Goal: Transaction & Acquisition: Book appointment/travel/reservation

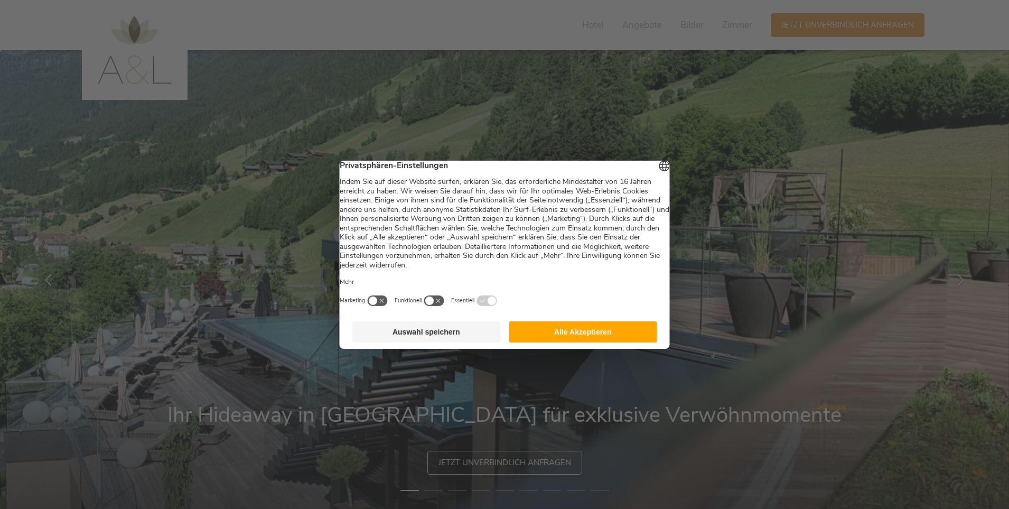
click at [615, 336] on button "Alle Akzeptieren" at bounding box center [583, 331] width 149 height 21
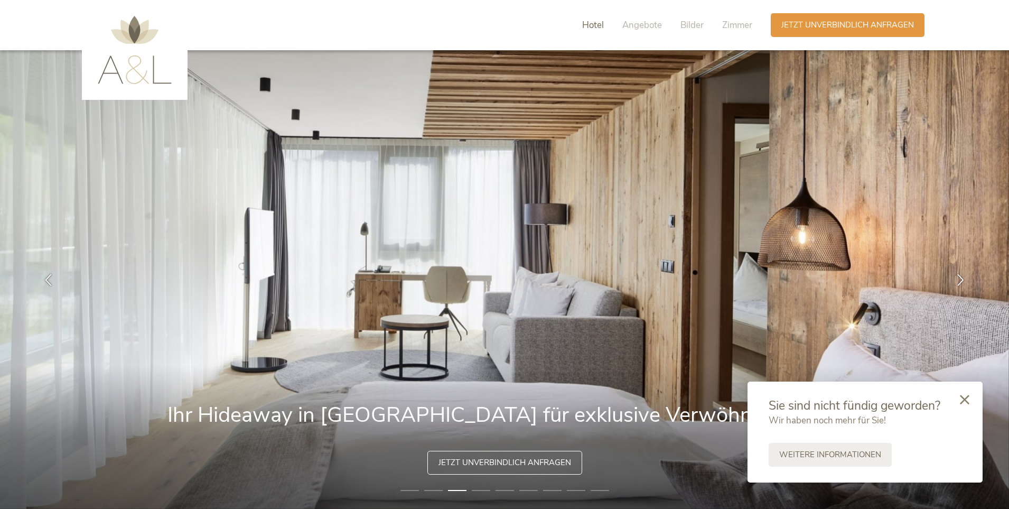
click at [590, 23] on span "Hotel" at bounding box center [593, 25] width 22 height 12
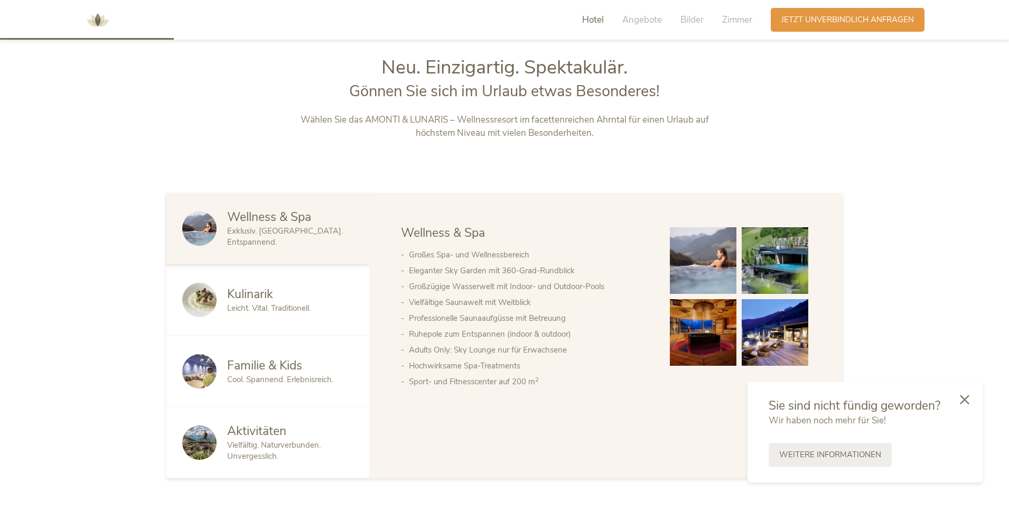
scroll to position [545, 0]
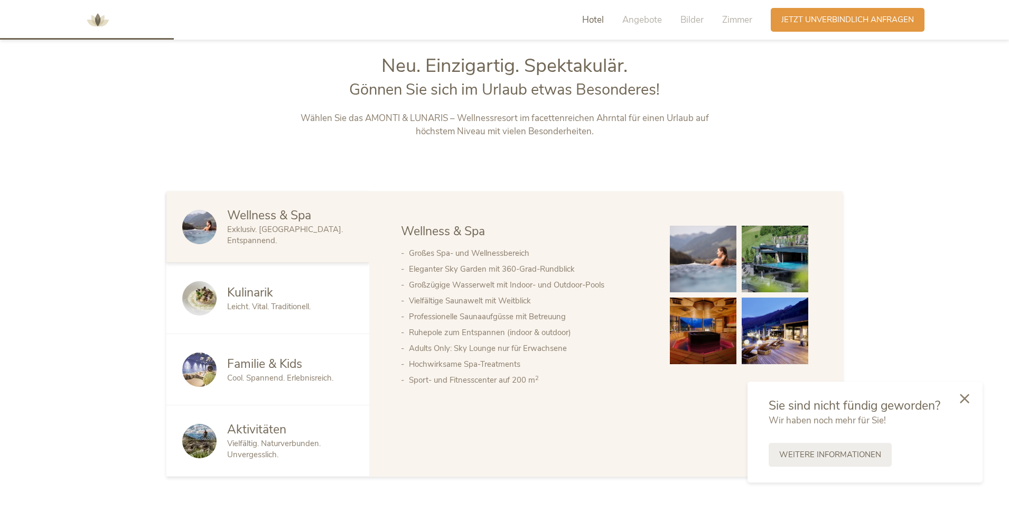
click at [967, 397] on icon at bounding box center [965, 399] width 10 height 10
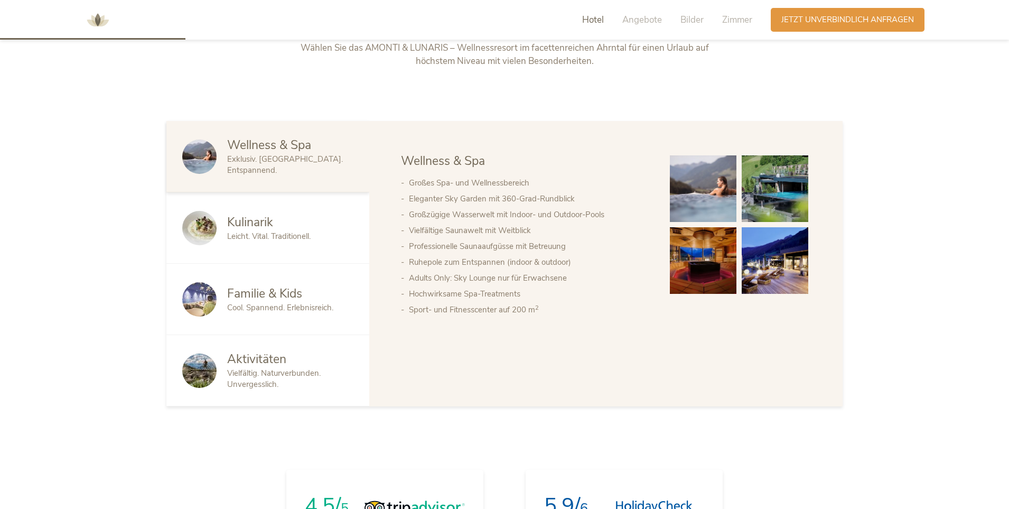
scroll to position [634, 0]
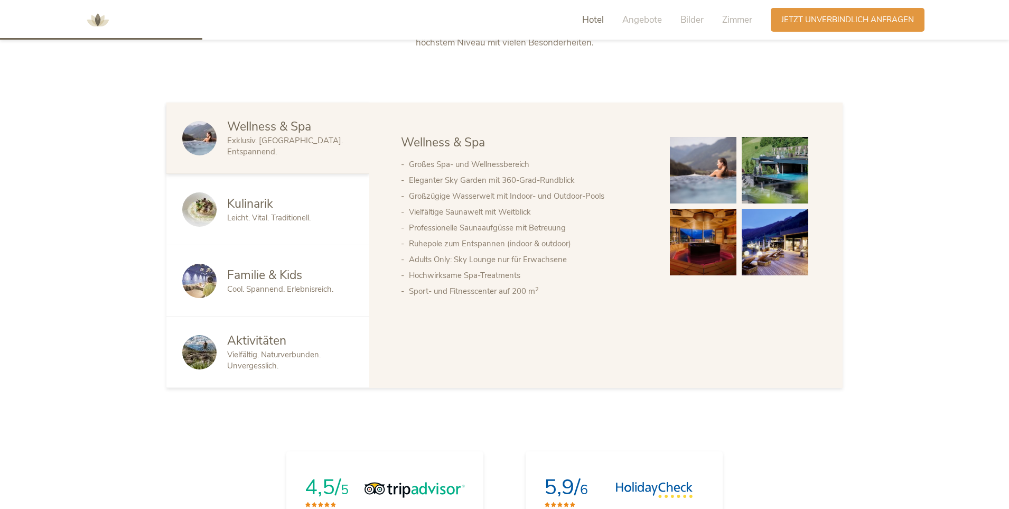
click at [248, 277] on span "Familie & Kids" at bounding box center [264, 275] width 75 height 16
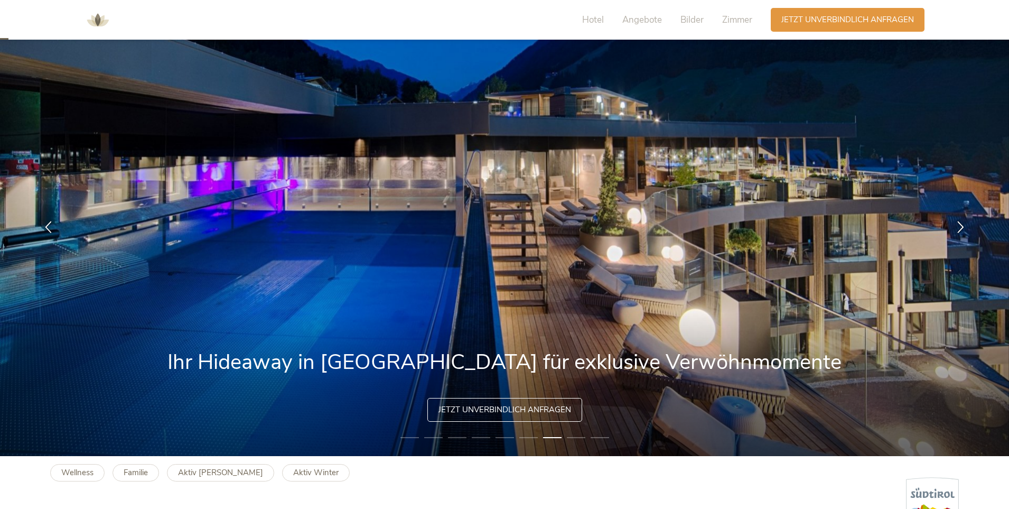
scroll to position [0, 0]
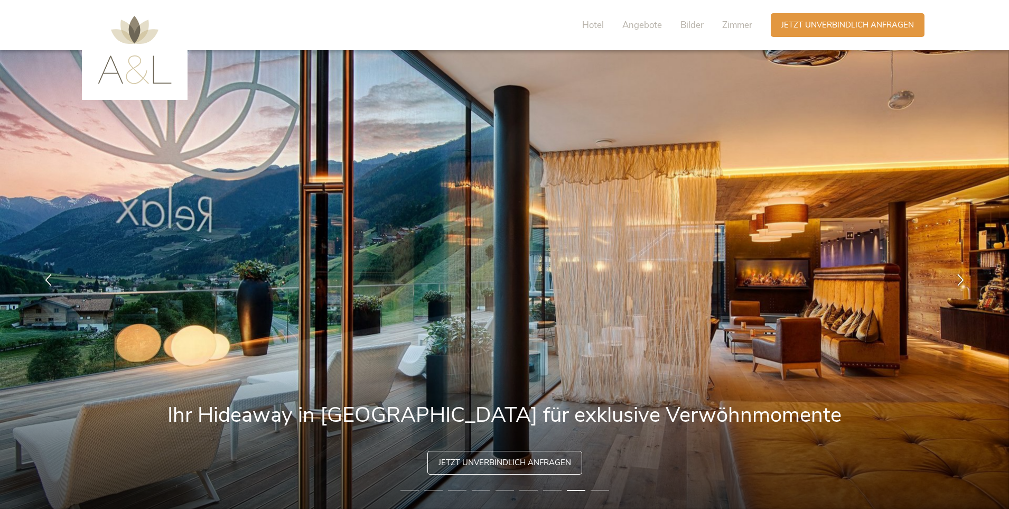
click at [579, 26] on div "Hotel Angebote Bilder Zimmer" at bounding box center [670, 25] width 202 height 24
click at [587, 27] on span "Hotel" at bounding box center [593, 25] width 22 height 12
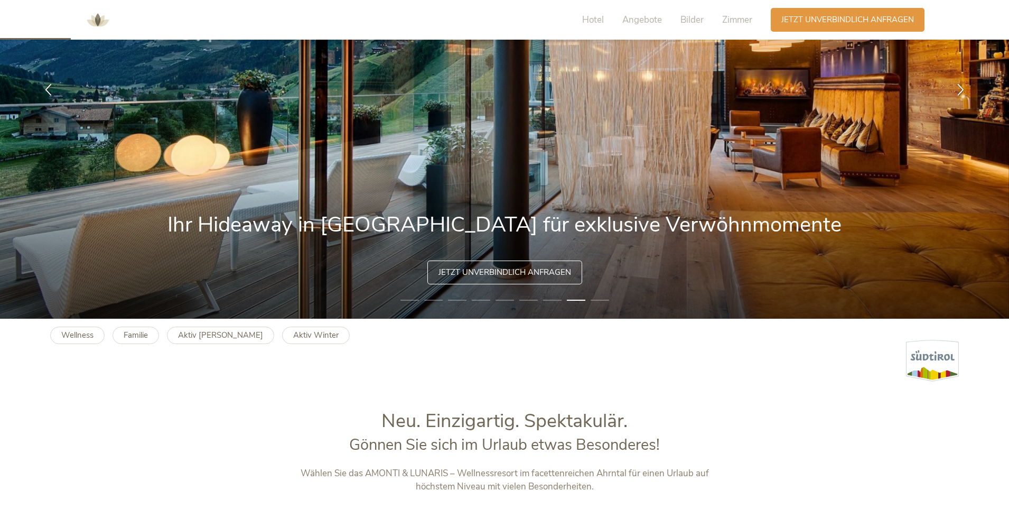
scroll to position [334, 0]
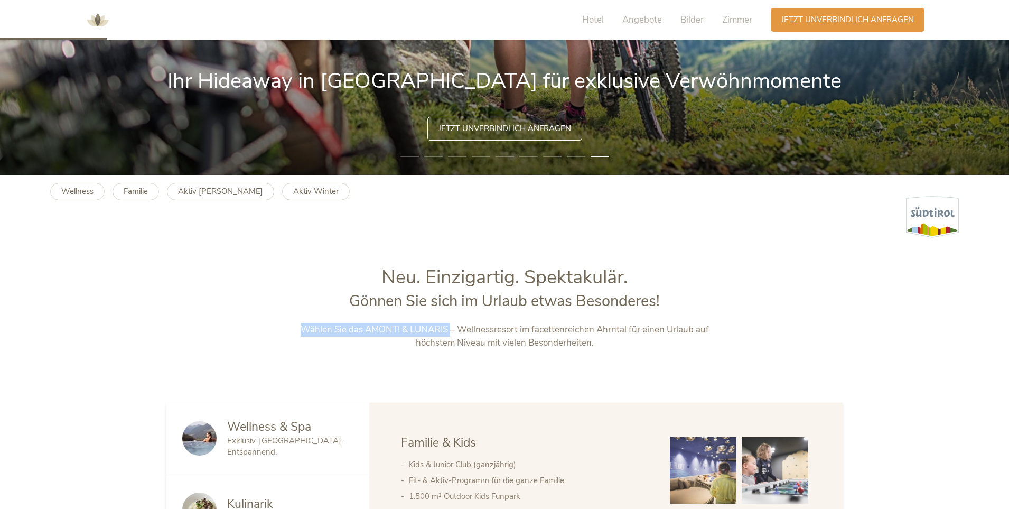
drag, startPoint x: 307, startPoint y: 328, endPoint x: 452, endPoint y: 328, distance: 145.3
click at [452, 328] on p "Wählen Sie das AMONTI & LUNARIS – Wellnessresort im facettenreichen Ahrntal für…" at bounding box center [504, 336] width 441 height 27
copy p "Wählen Sie das AMONTI & LUNARIS"
